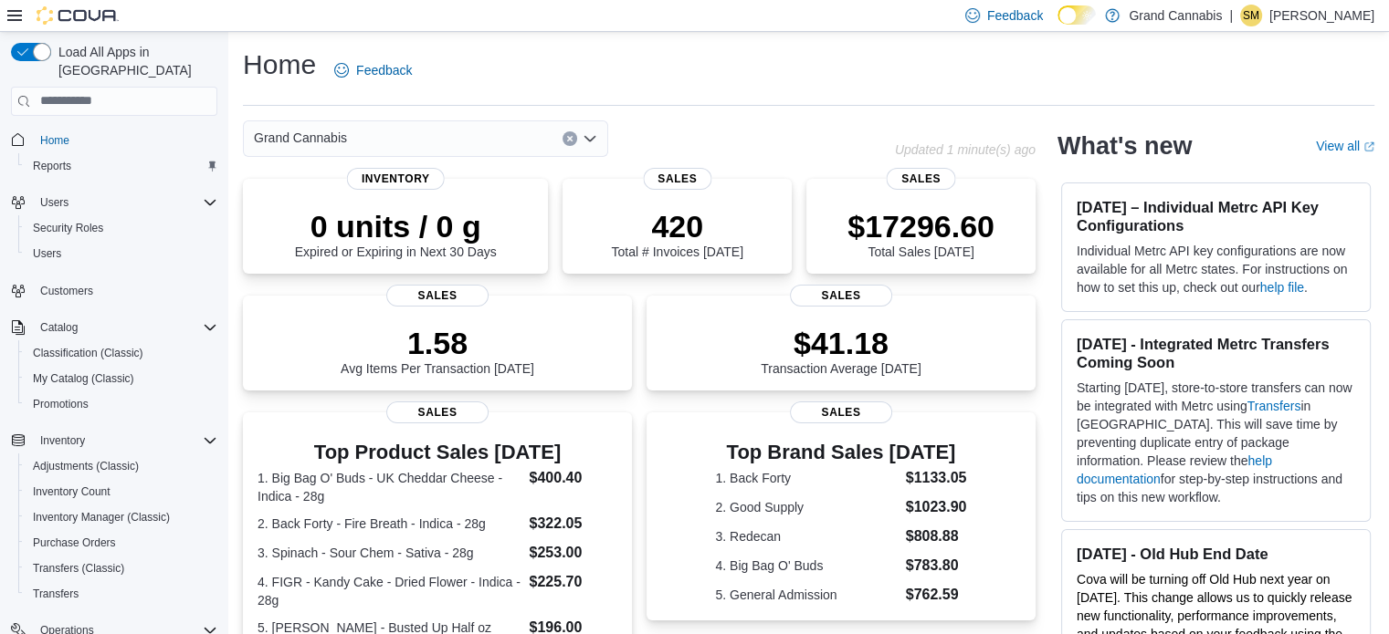
scroll to position [234, 0]
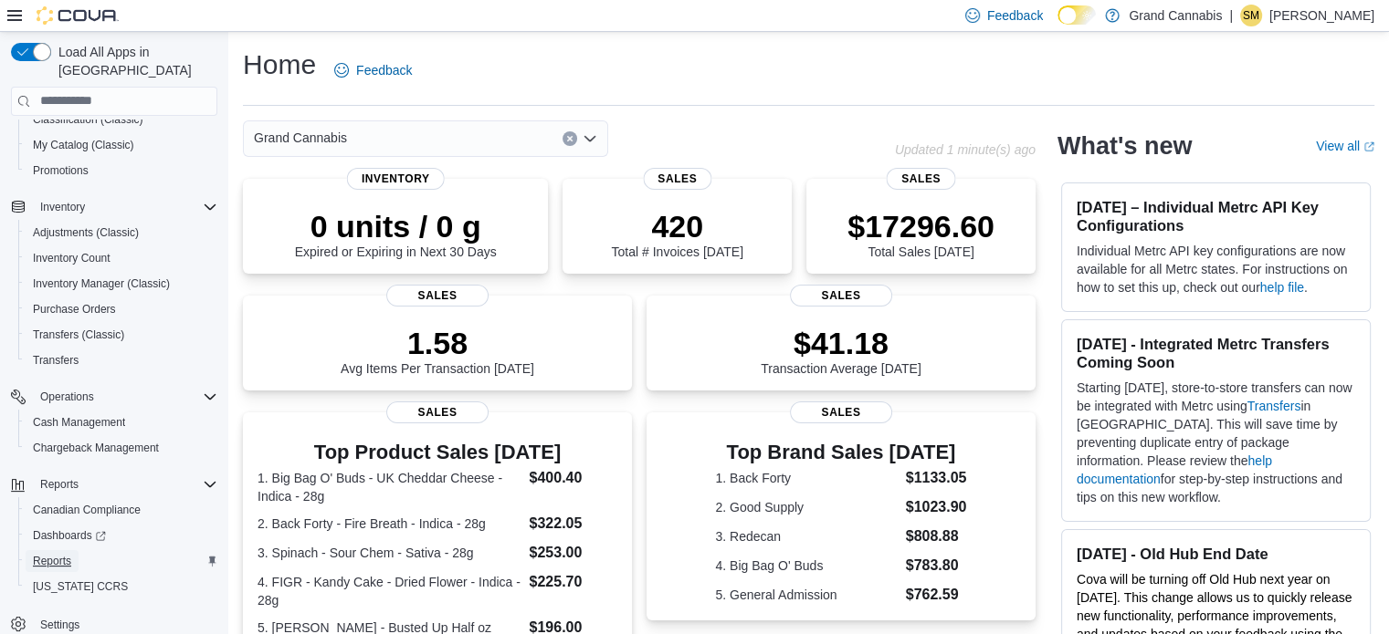
click at [55, 554] on span "Reports" at bounding box center [52, 561] width 38 height 15
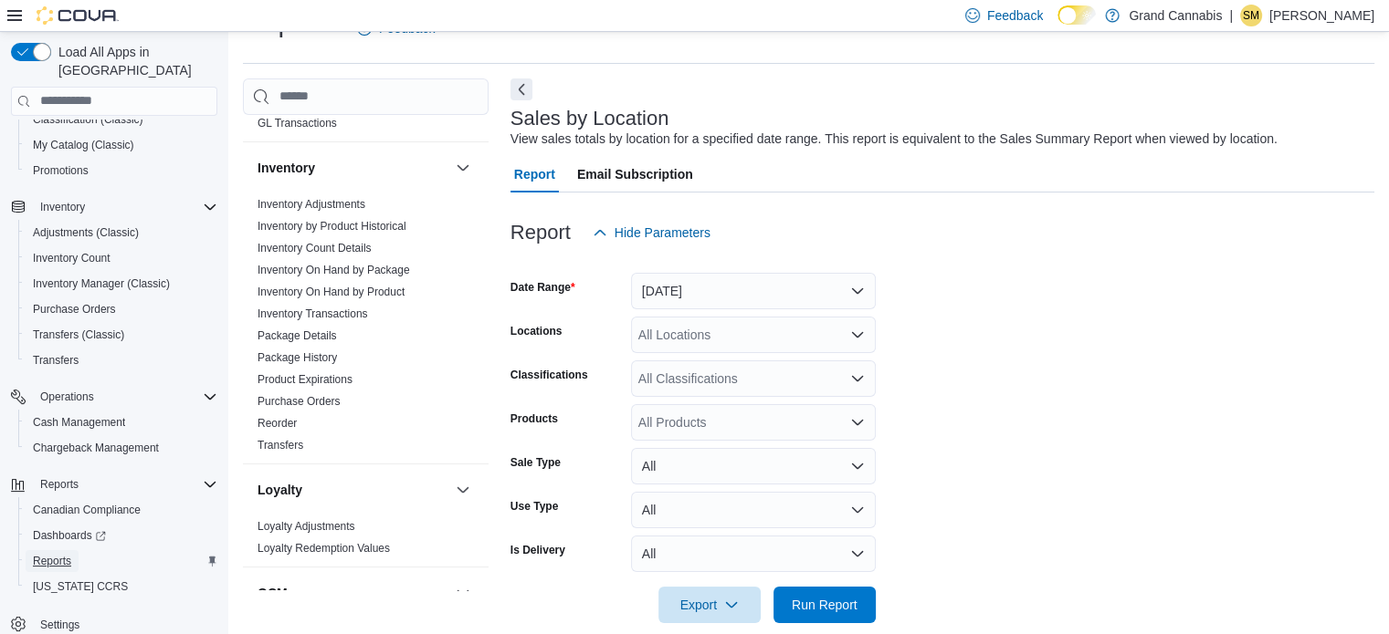
scroll to position [913, 0]
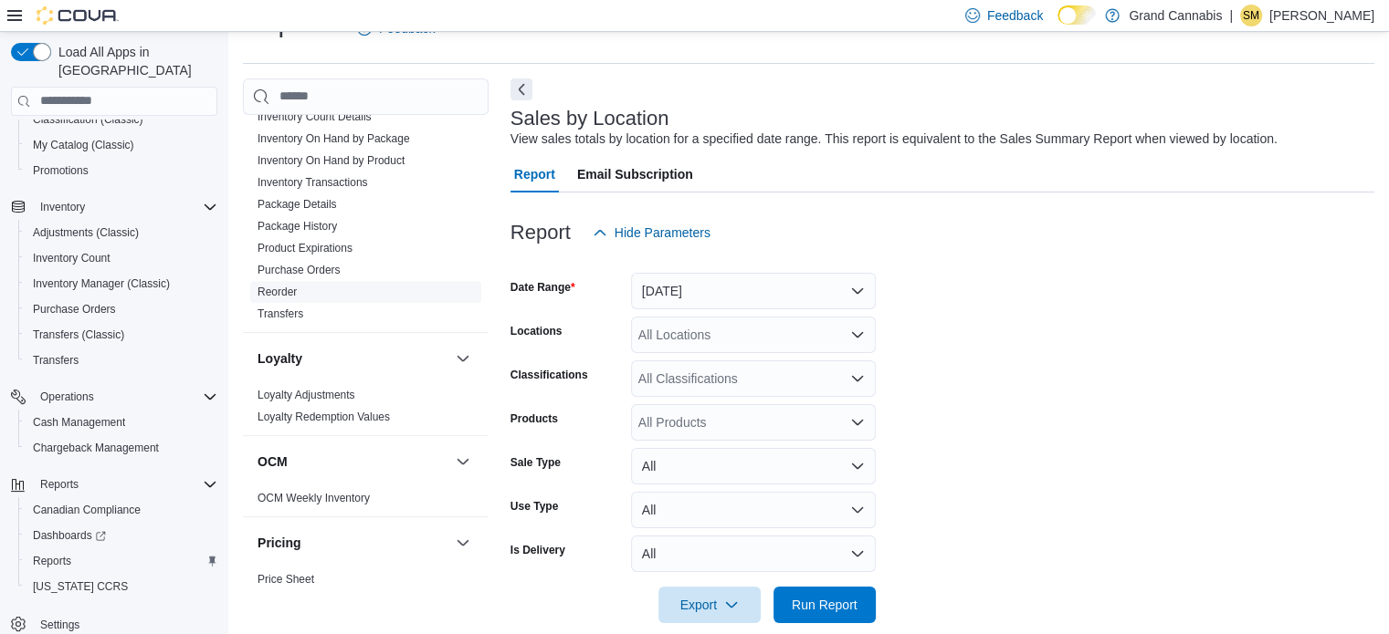
click at [263, 286] on link "Reorder" at bounding box center [276, 292] width 39 height 13
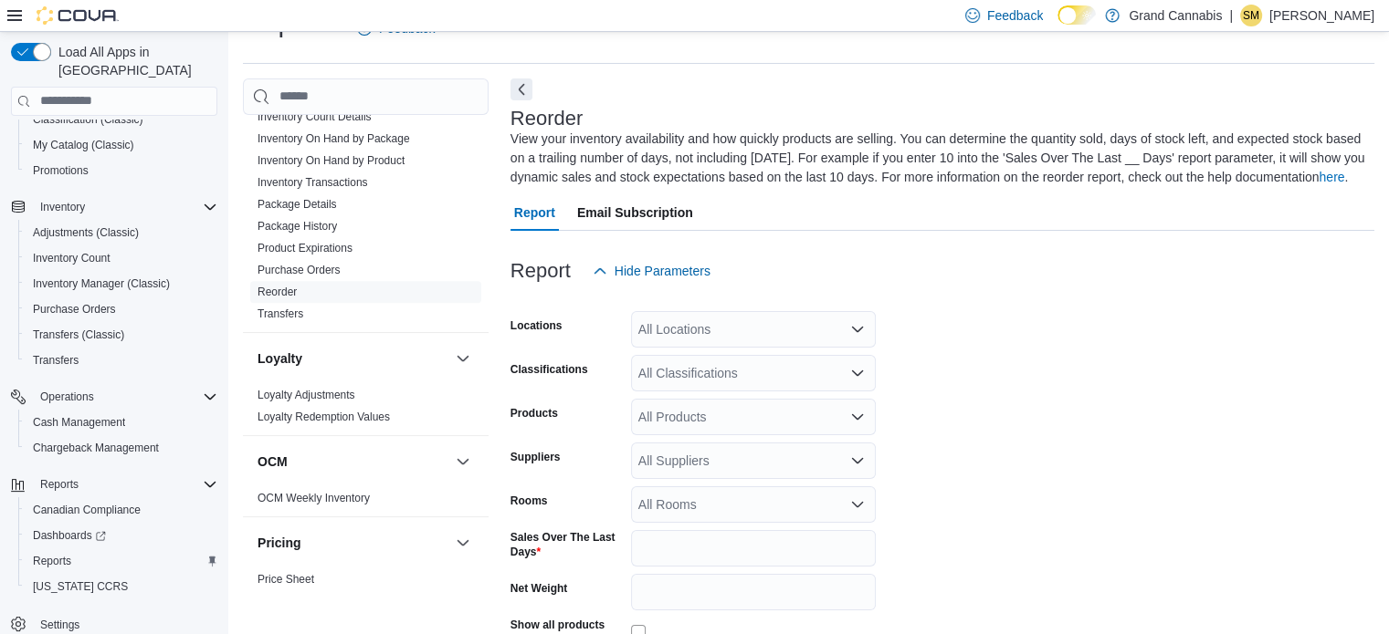
scroll to position [80, 0]
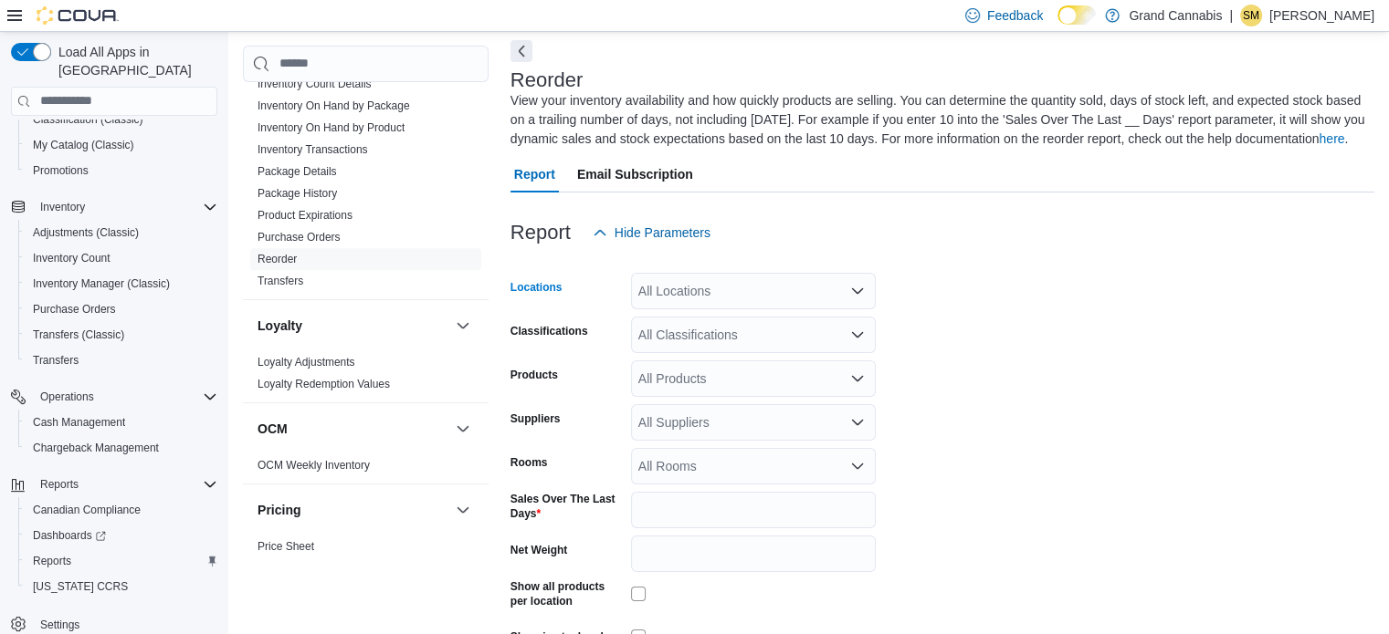
click at [760, 284] on div "All Locations" at bounding box center [753, 291] width 245 height 37
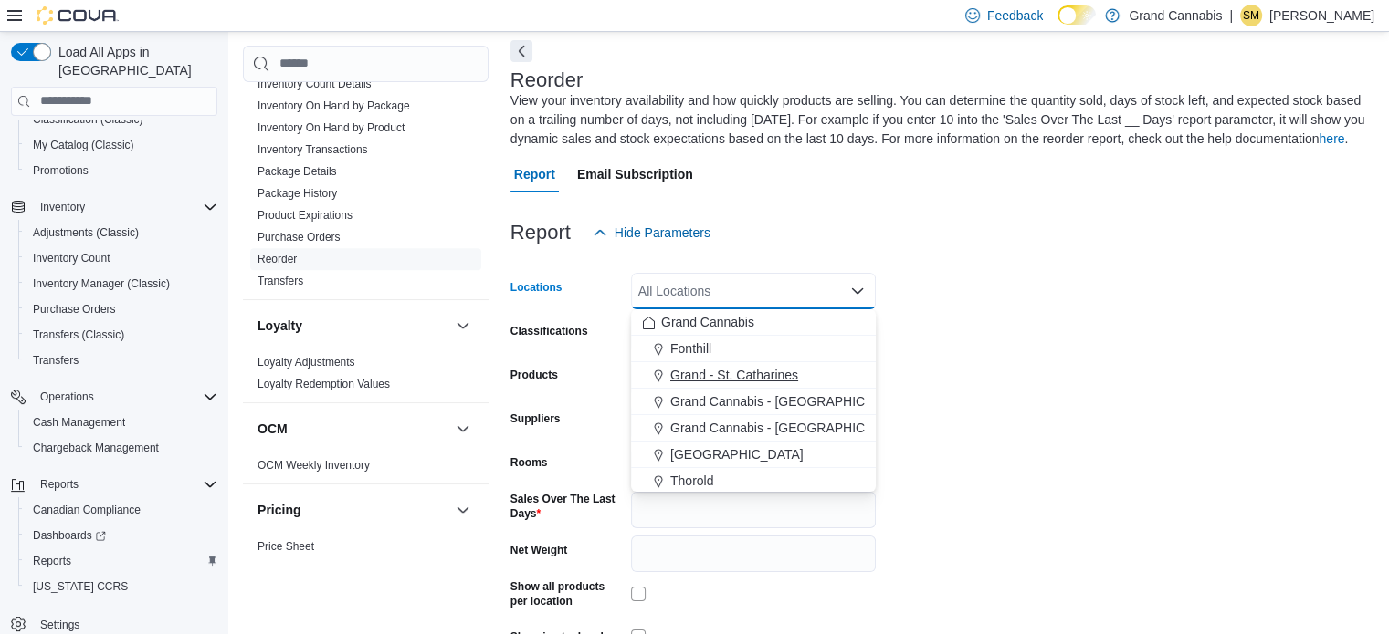
drag, startPoint x: 803, startPoint y: 378, endPoint x: 941, endPoint y: 337, distance: 143.8
click at [803, 378] on div "Grand - St. Catharines" at bounding box center [753, 375] width 223 height 18
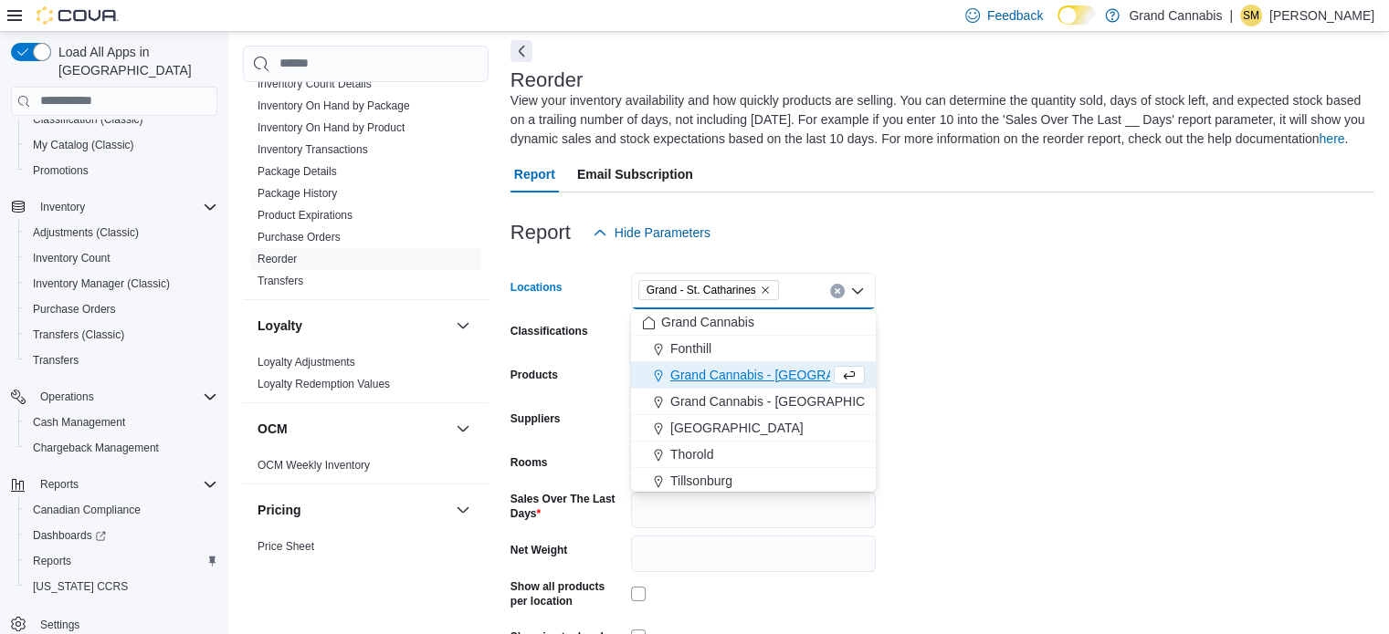
click at [955, 334] on form "Locations Grand - St. Catharines Combo box. Selected. Grand - St. Catharines. P…" at bounding box center [942, 476] width 864 height 451
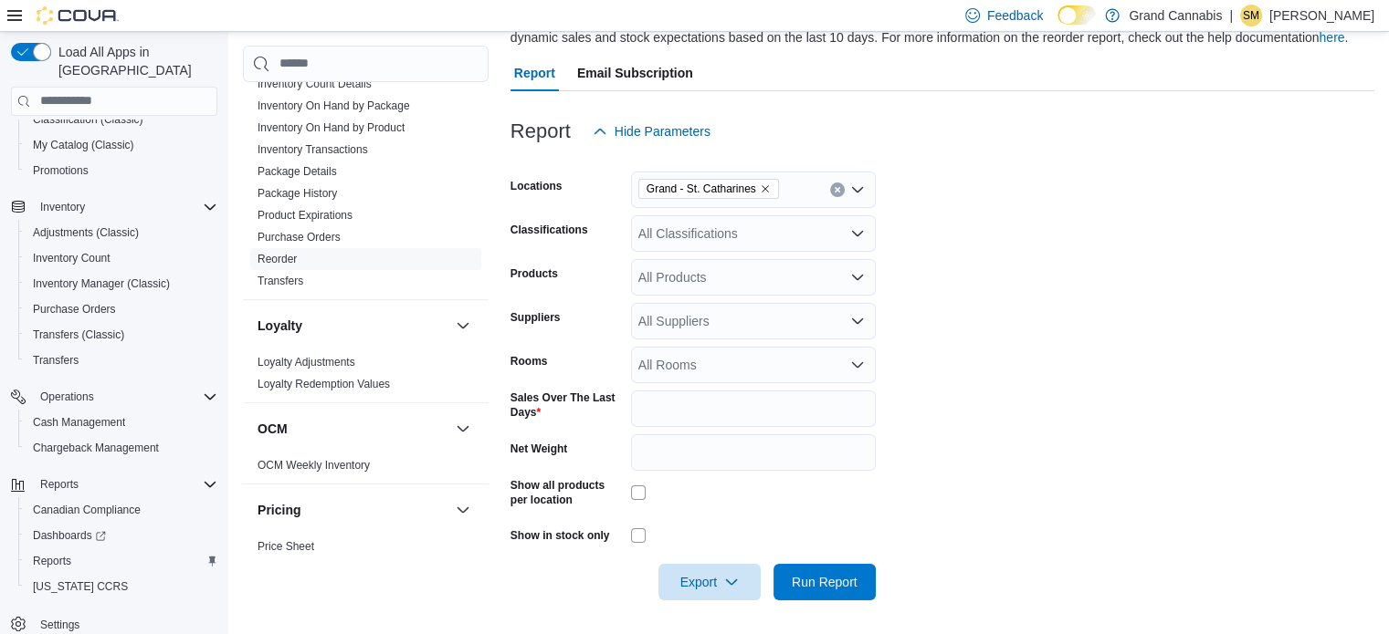
scroll to position [183, 0]
click at [782, 353] on div "All Rooms" at bounding box center [753, 363] width 245 height 37
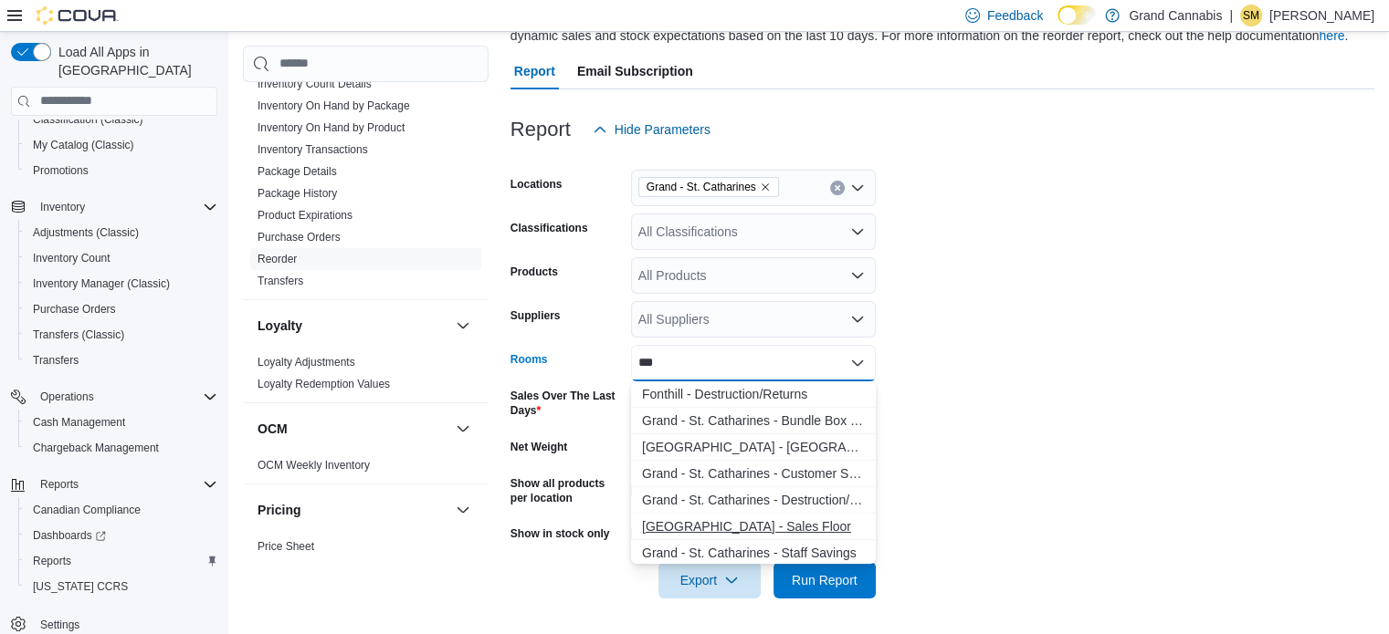
type input "**"
click at [775, 528] on span "Grand - St. Catharines - Sales Floor" at bounding box center [753, 527] width 223 height 18
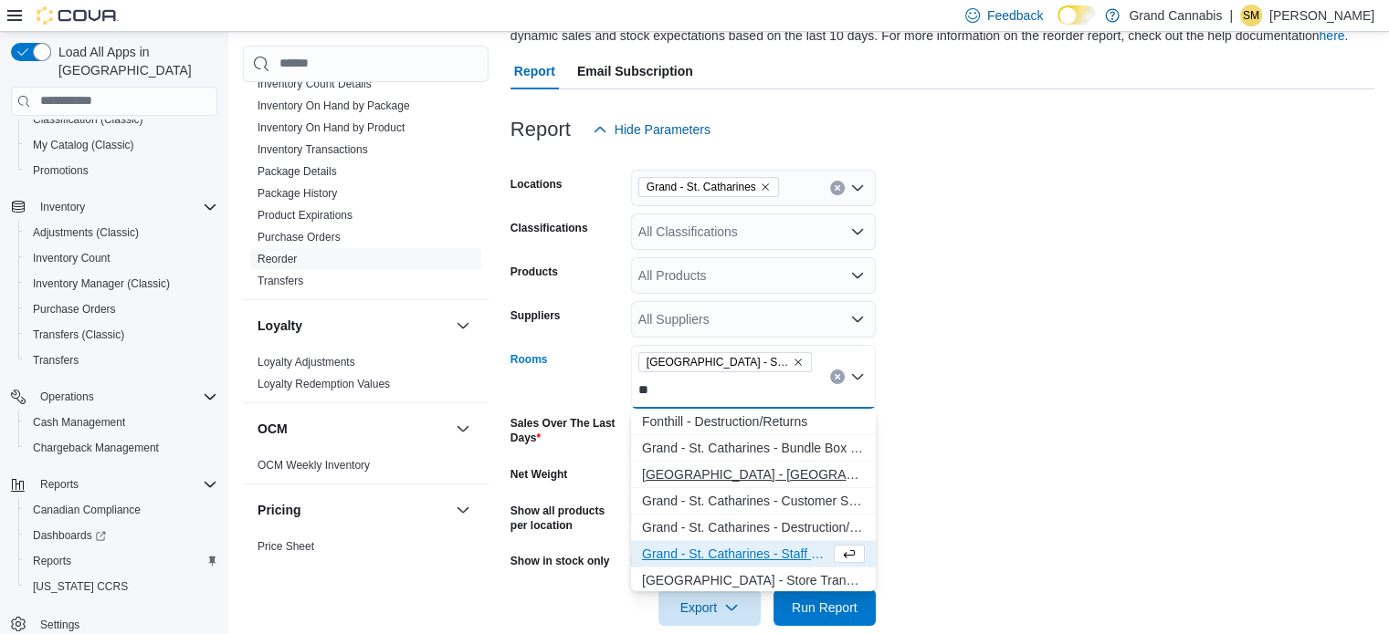
scroll to position [91, 0]
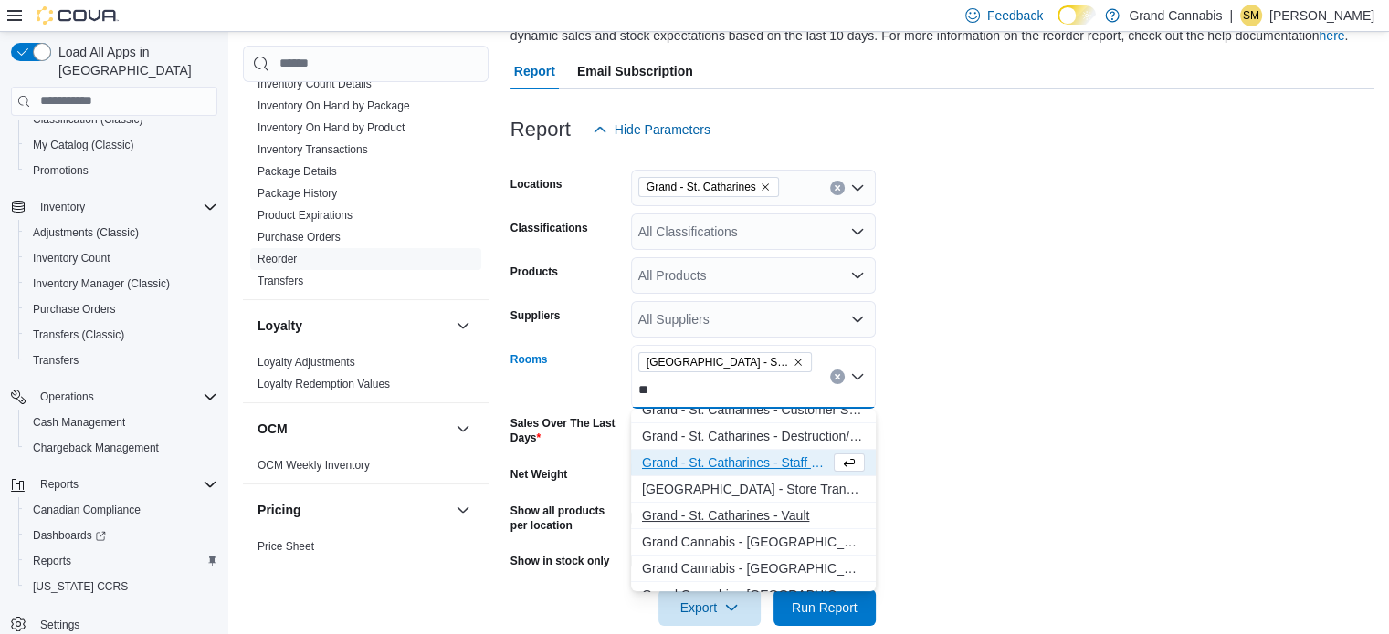
type input "**"
click at [770, 510] on span "Grand - St. Catharines - Vault" at bounding box center [753, 516] width 223 height 18
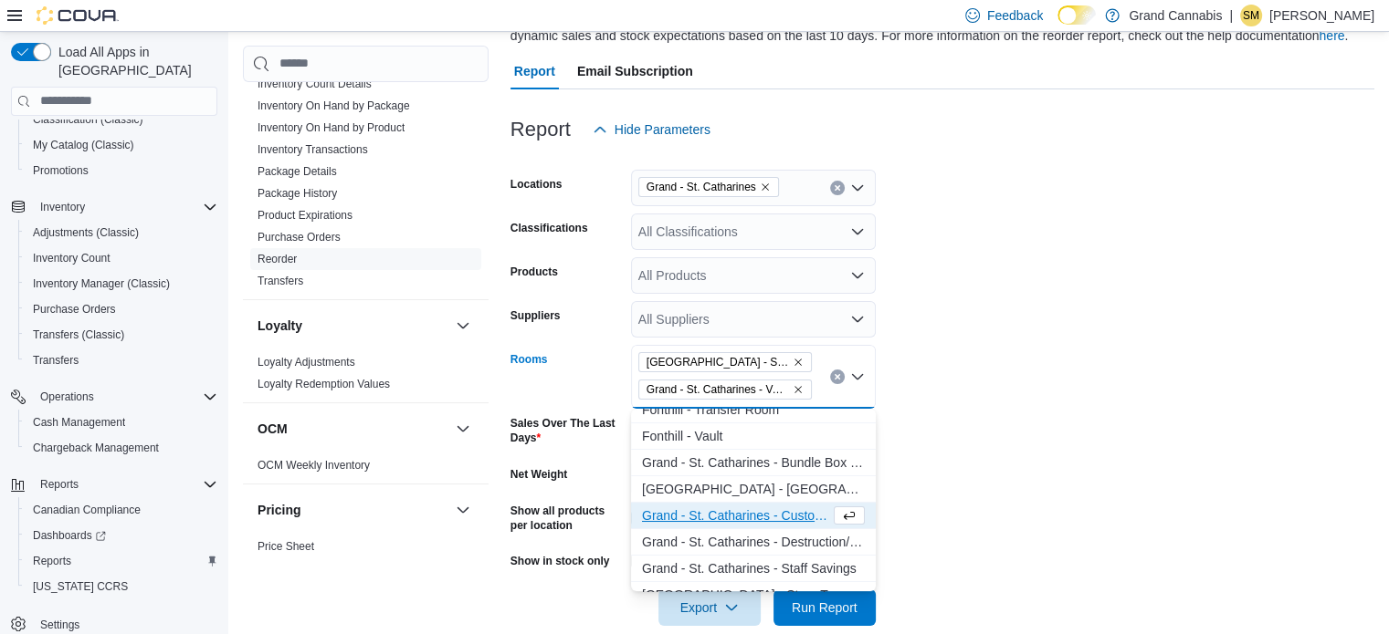
click at [958, 489] on form "Locations Grand - St. Catharines Classifications All Classifications Products A…" at bounding box center [942, 387] width 864 height 478
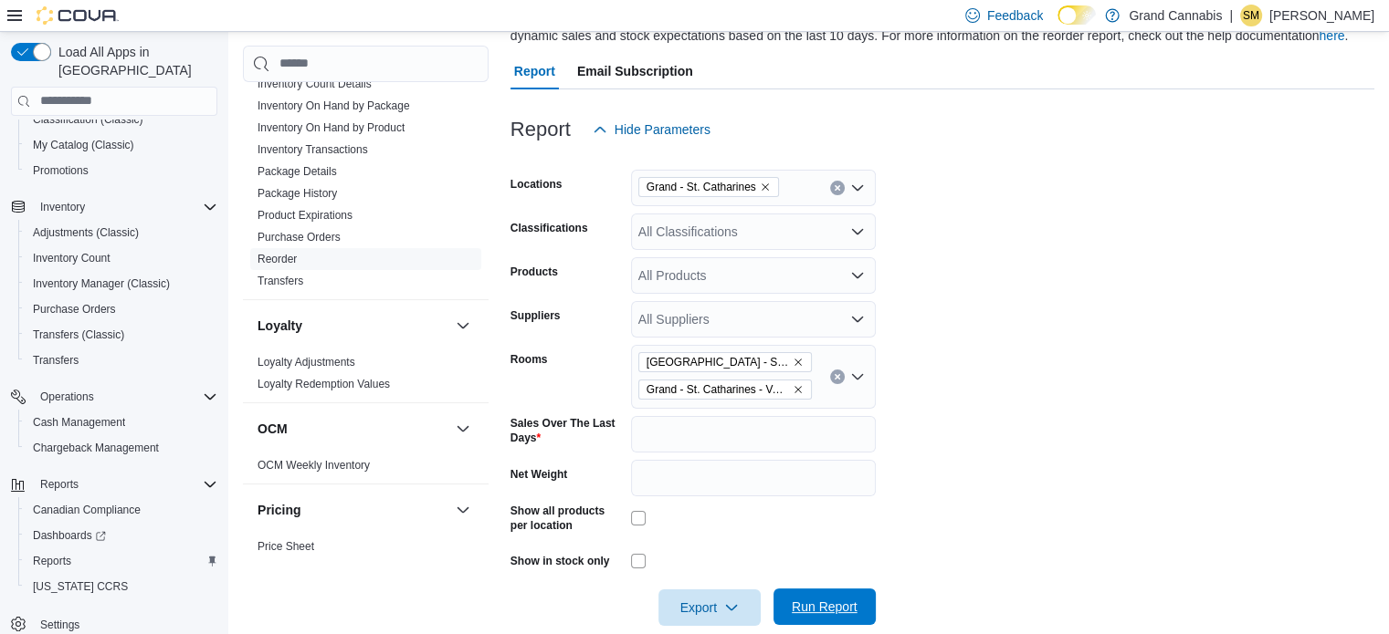
click at [850, 600] on span "Run Report" at bounding box center [824, 607] width 66 height 18
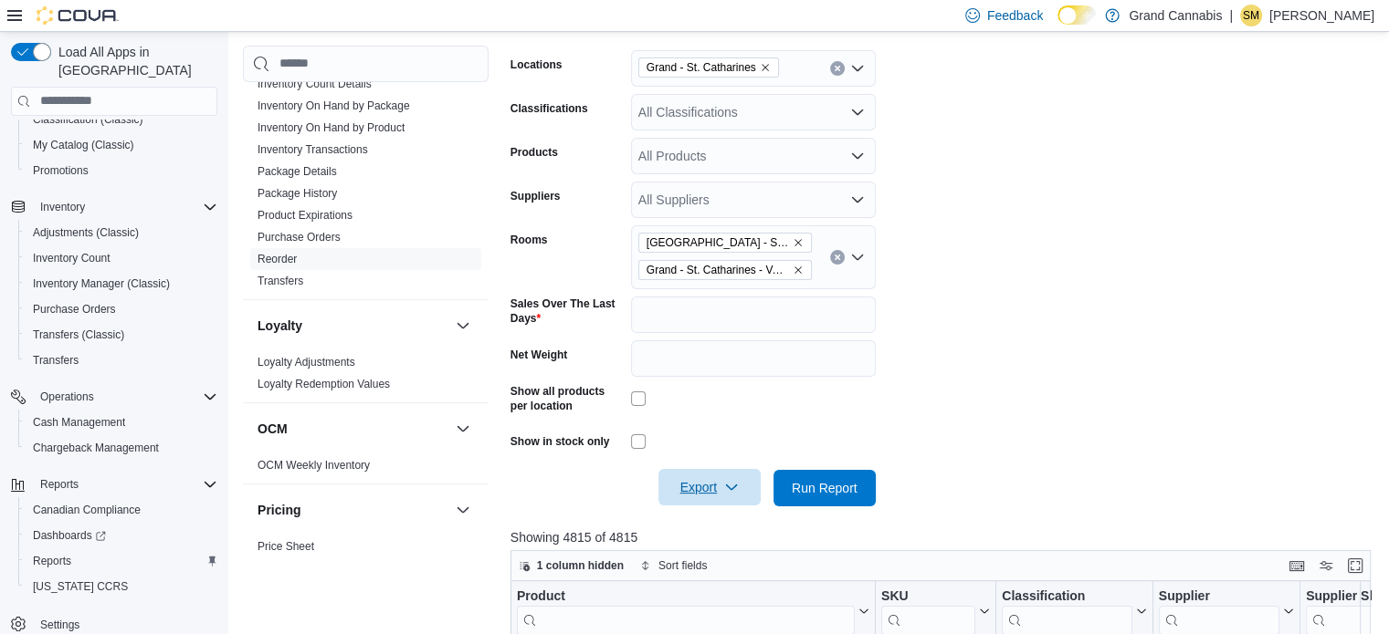
scroll to position [640, 0]
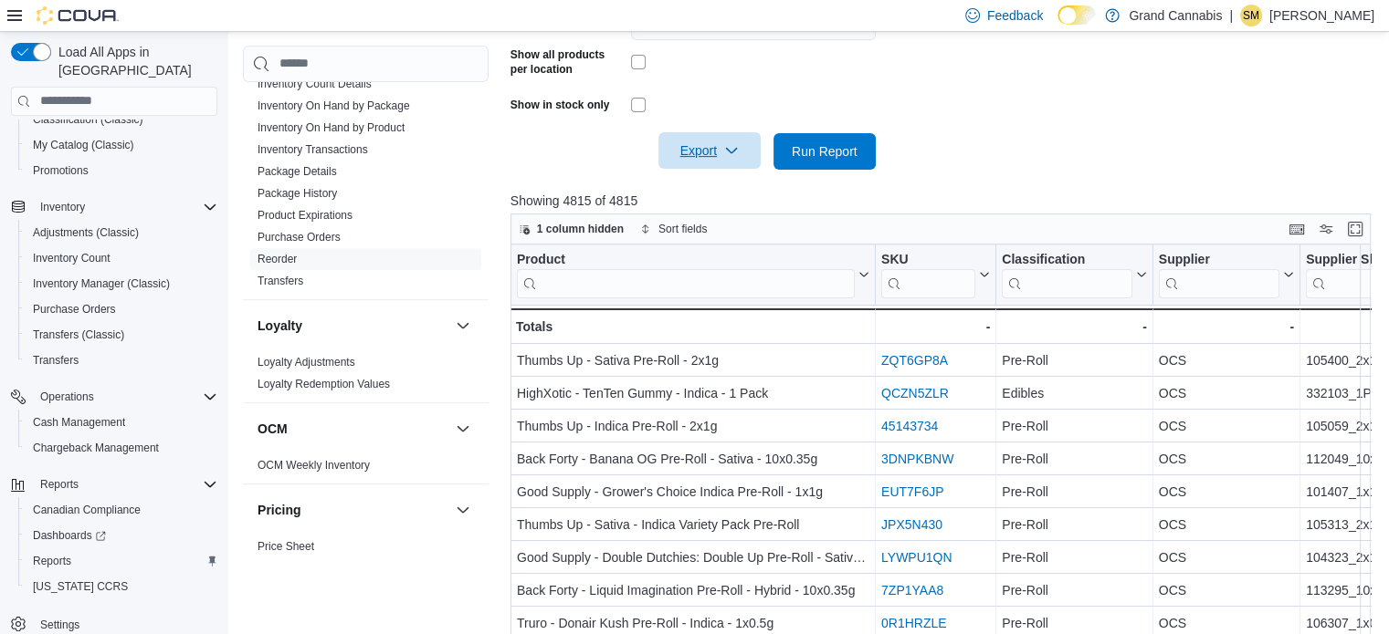
click at [708, 159] on span "Export" at bounding box center [709, 150] width 80 height 37
click at [725, 176] on button "Export to Excel" at bounding box center [712, 188] width 104 height 37
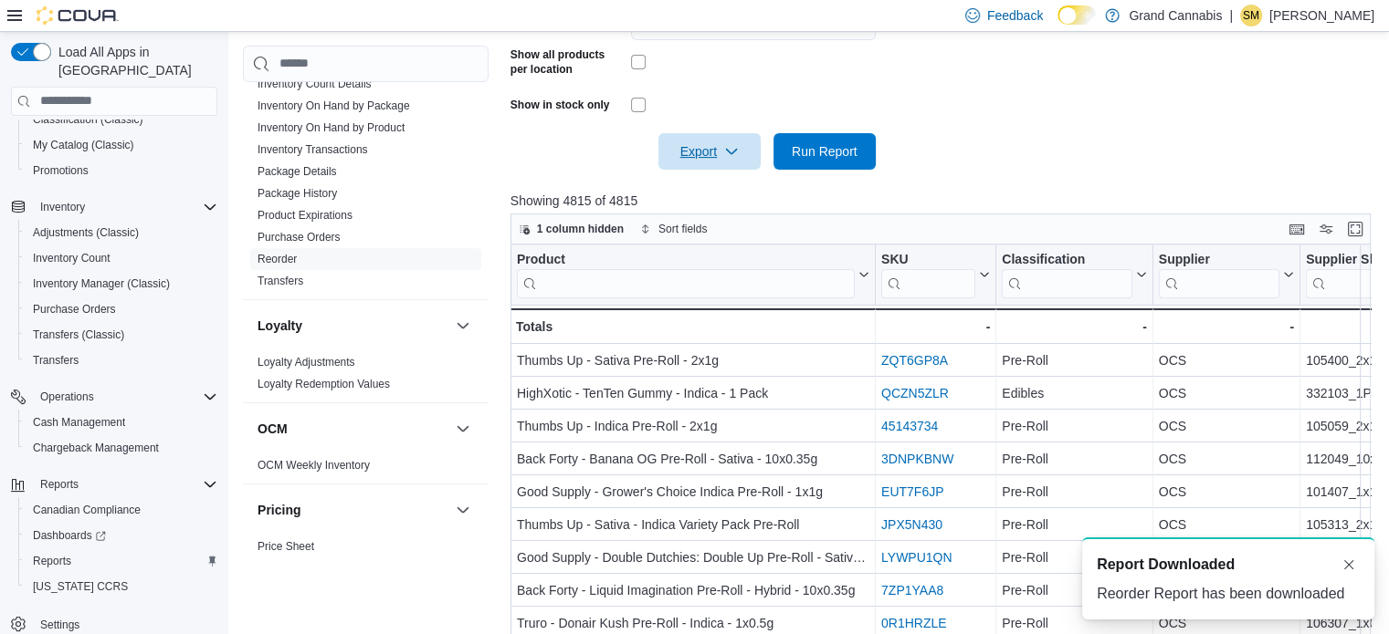
scroll to position [0, 0]
